Goal: Task Accomplishment & Management: Use online tool/utility

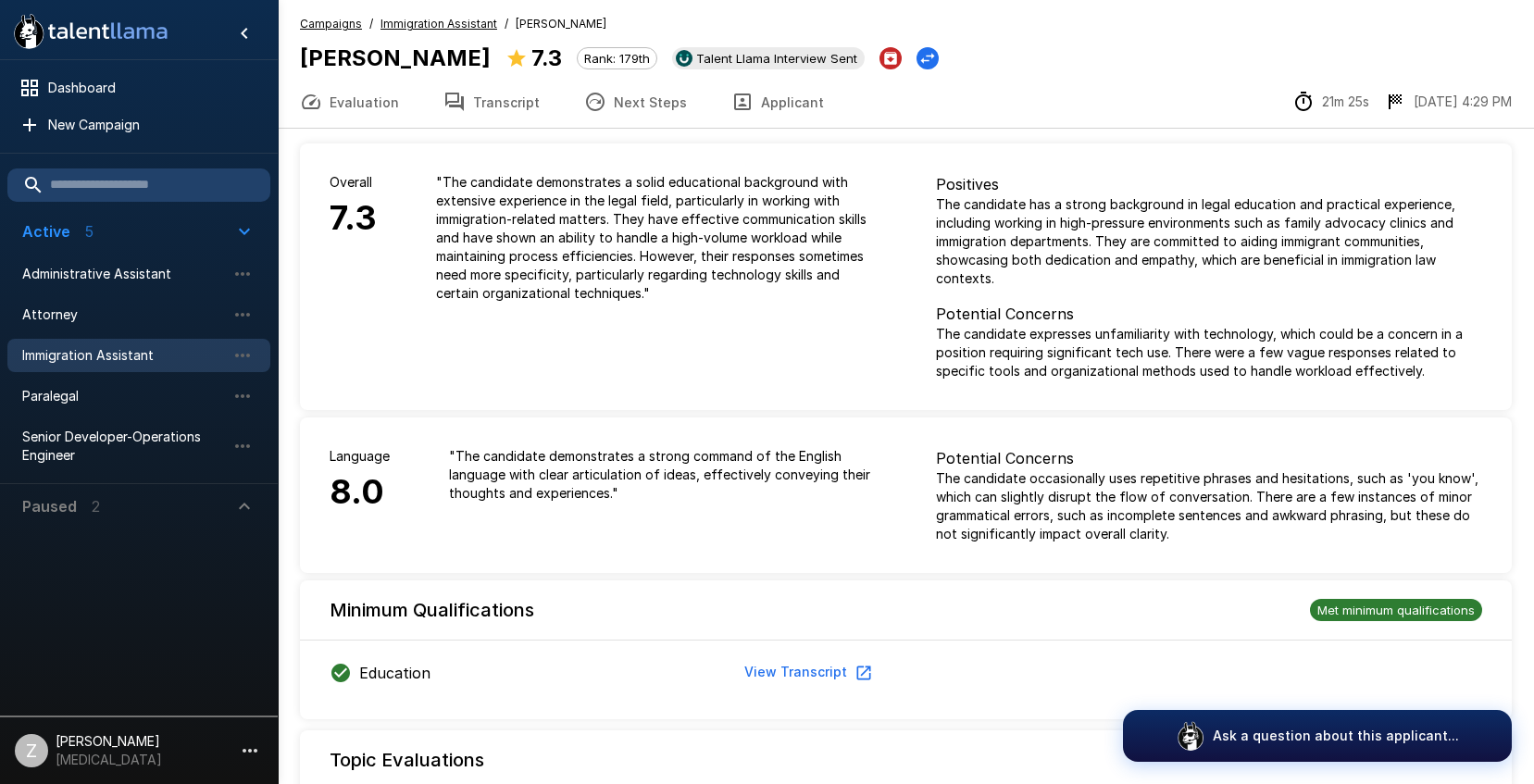
click at [100, 356] on span "Immigration Assistant" at bounding box center [124, 355] width 204 height 19
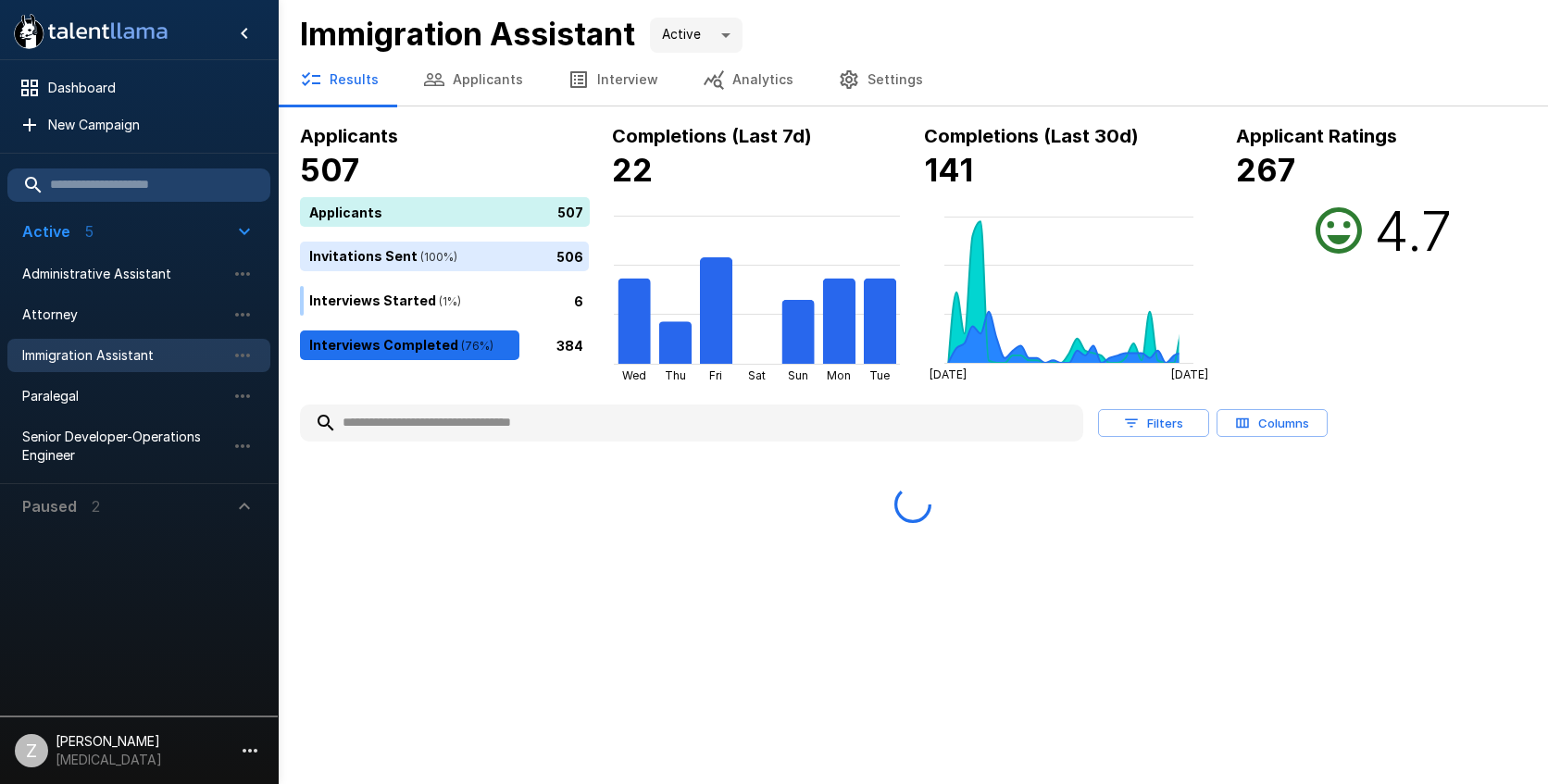
click at [448, 76] on button "Applicants" at bounding box center [473, 79] width 145 height 51
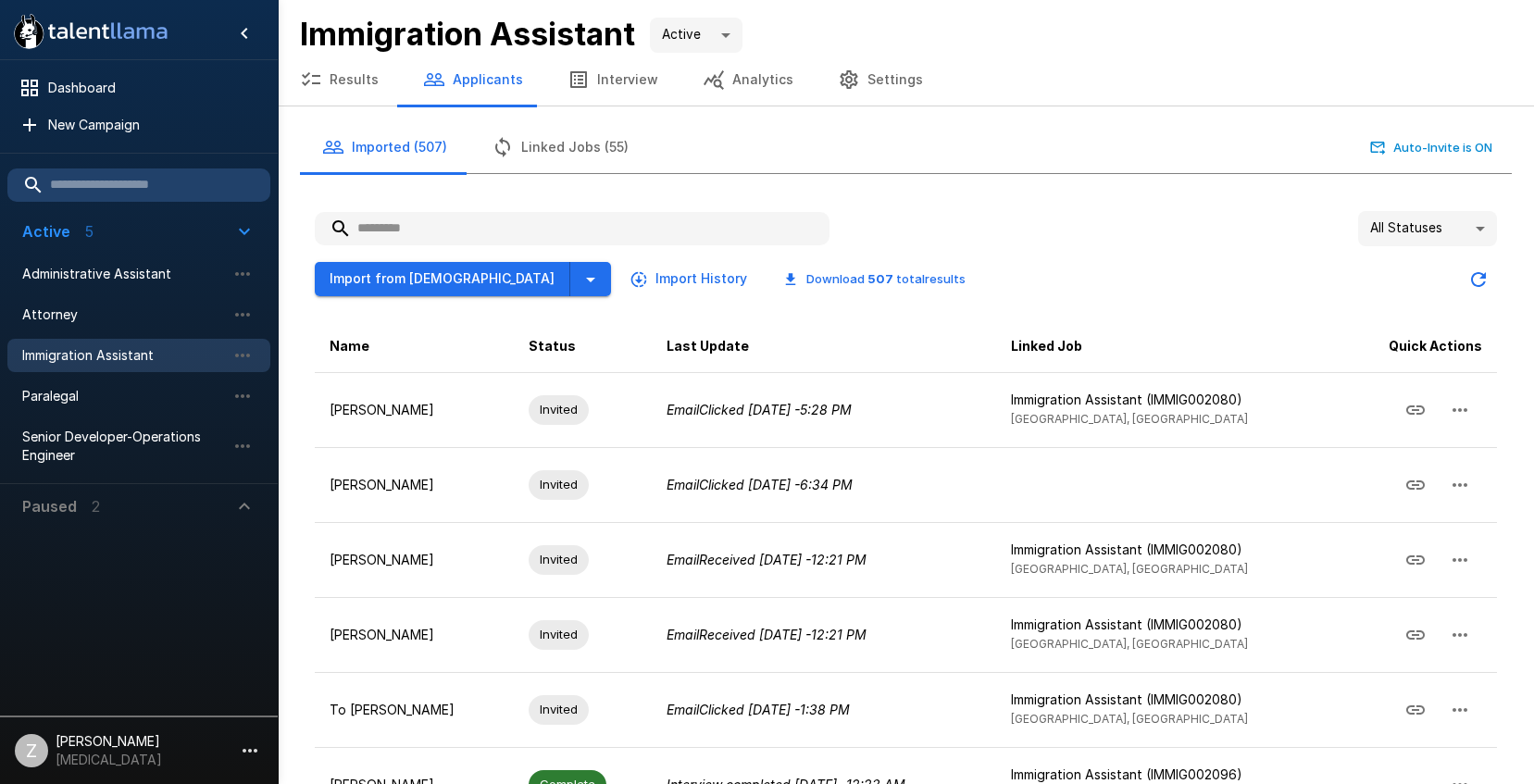
click at [427, 231] on input "text" at bounding box center [572, 229] width 515 height 34
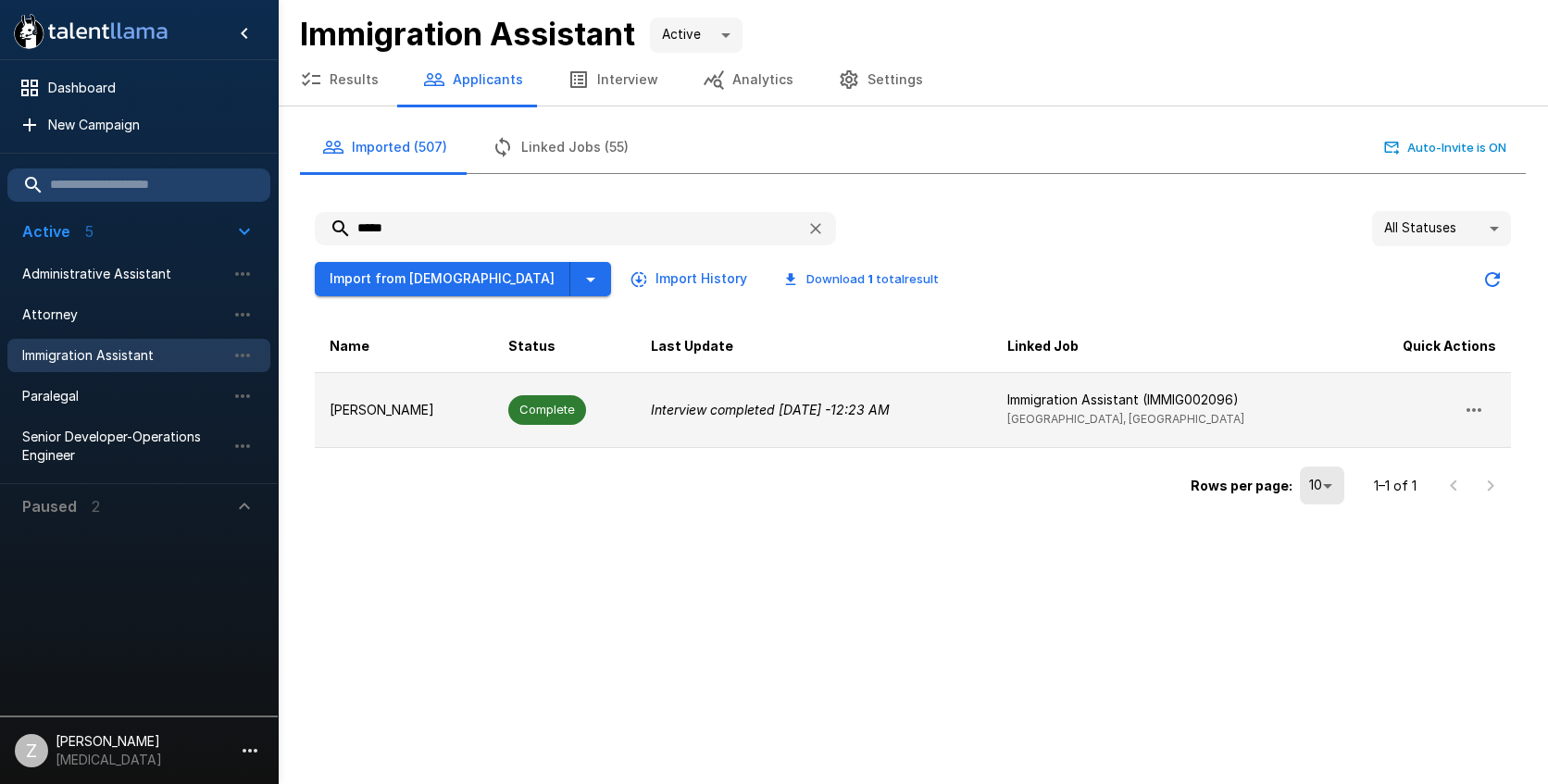
type input "*****"
click at [423, 408] on p "[PERSON_NAME]" at bounding box center [404, 410] width 149 height 19
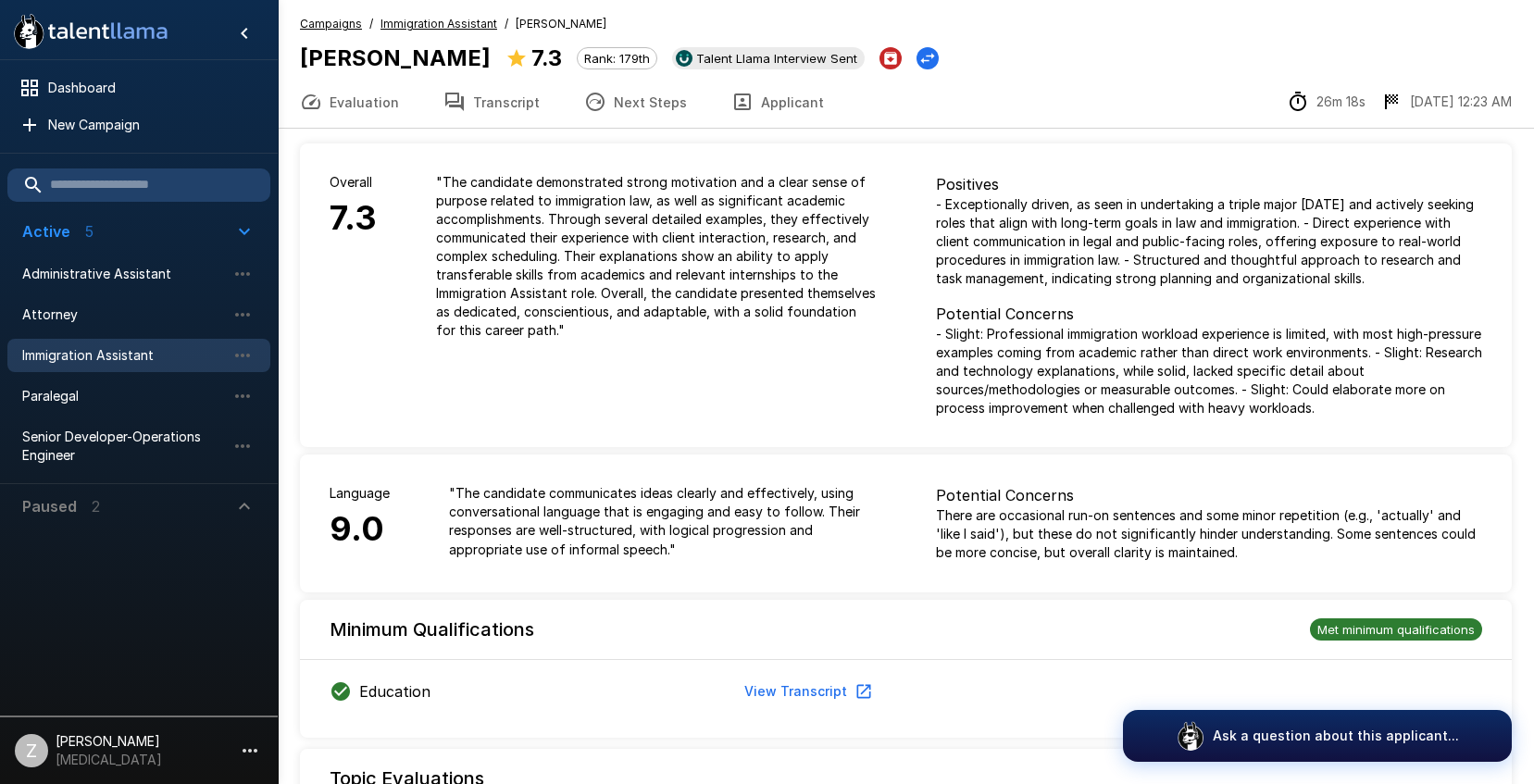
click at [650, 103] on button "Next Steps" at bounding box center [635, 102] width 148 height 51
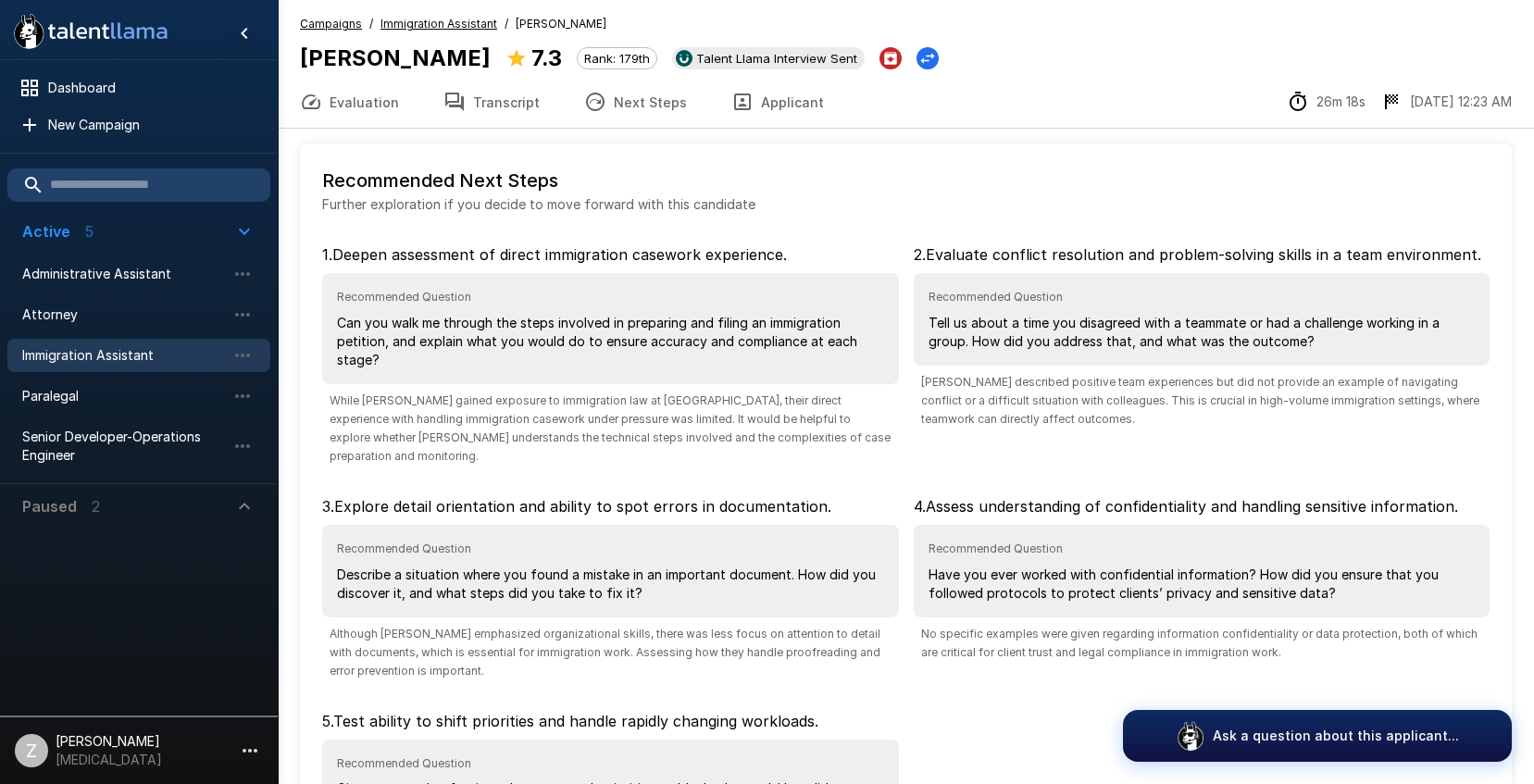
click at [479, 106] on button "Transcript" at bounding box center [491, 102] width 141 height 51
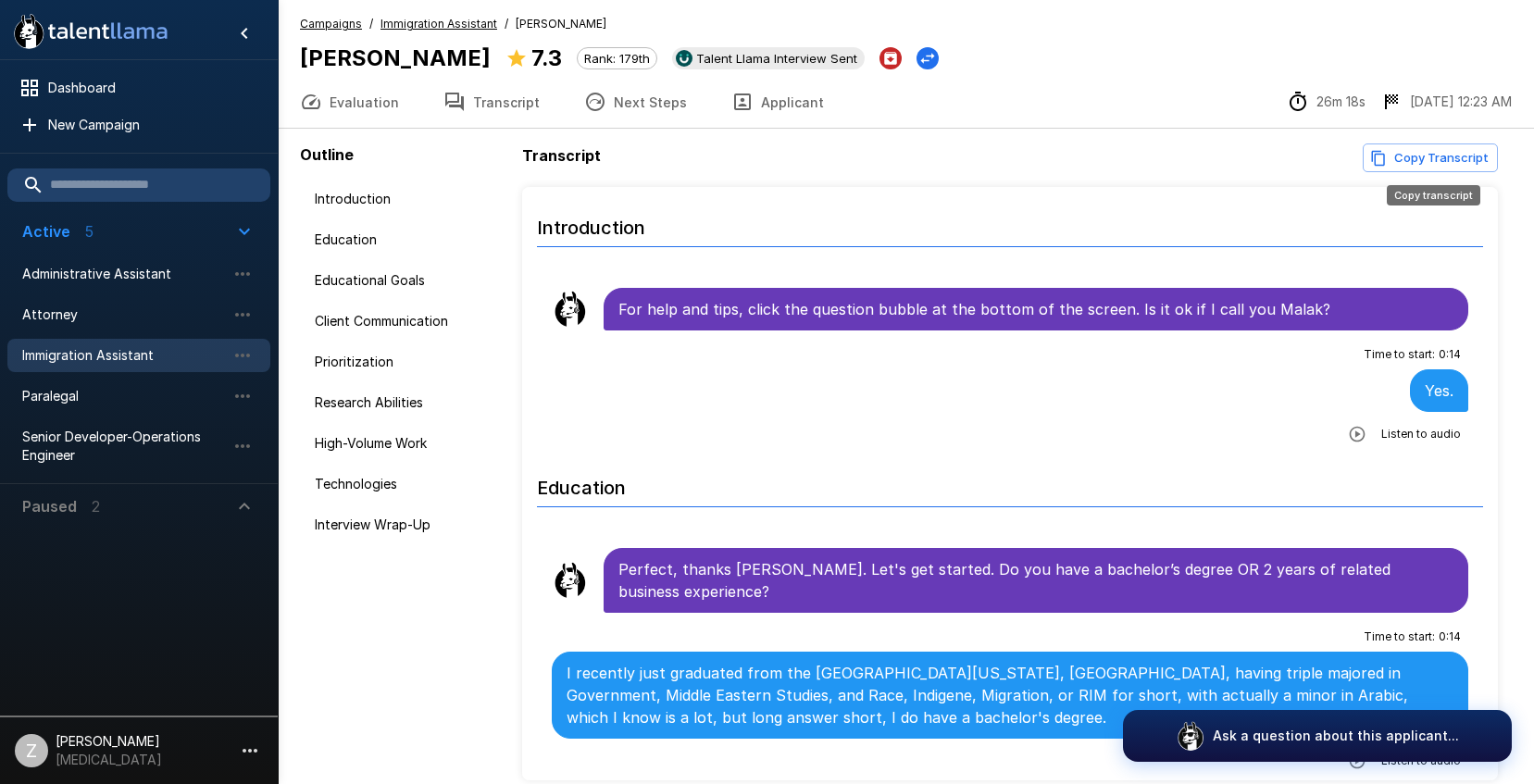
click at [1453, 163] on button "Copy Transcript" at bounding box center [1430, 157] width 135 height 29
